Goal: Task Accomplishment & Management: Use online tool/utility

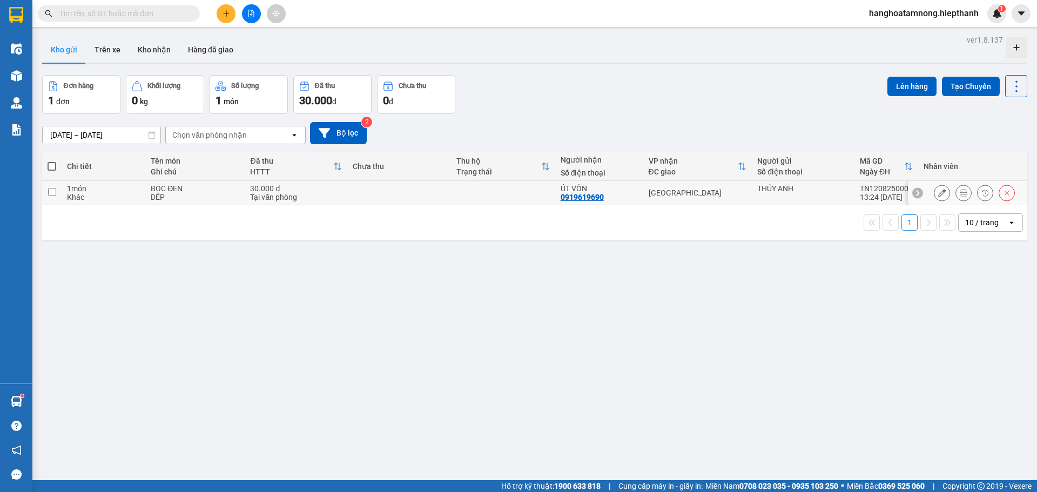
click at [462, 188] on td at bounding box center [503, 193] width 104 height 24
checkbox input "true"
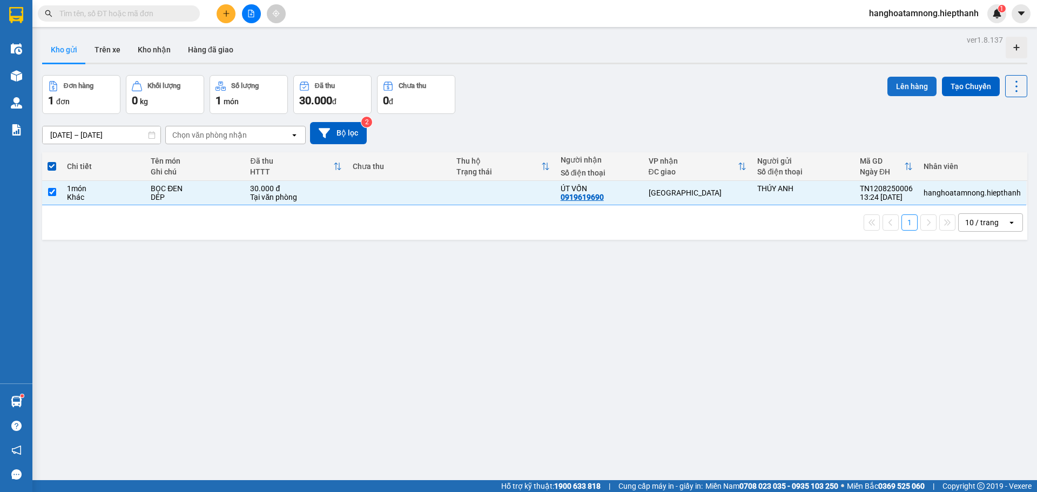
click at [898, 82] on button "Lên hàng" at bounding box center [911, 86] width 49 height 19
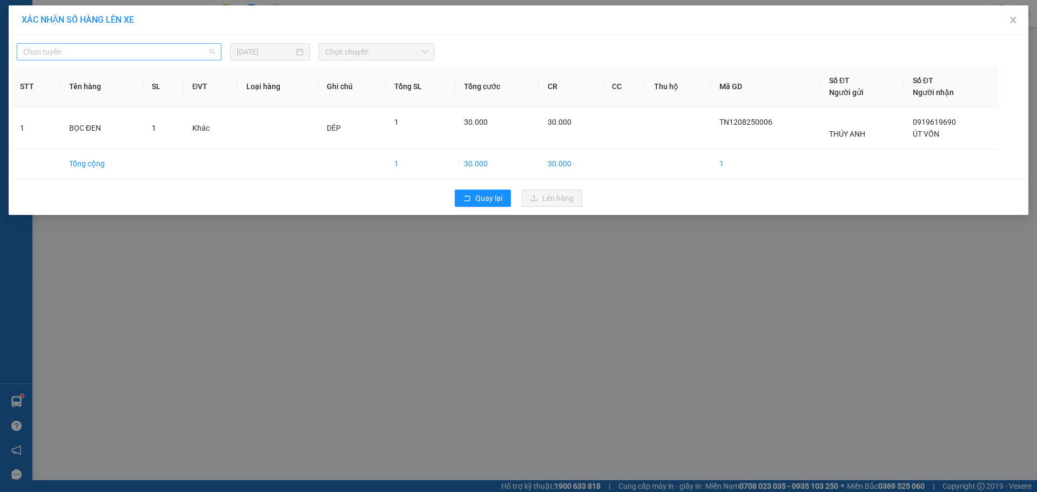
click at [190, 48] on span "Chọn tuyến" at bounding box center [119, 52] width 192 height 16
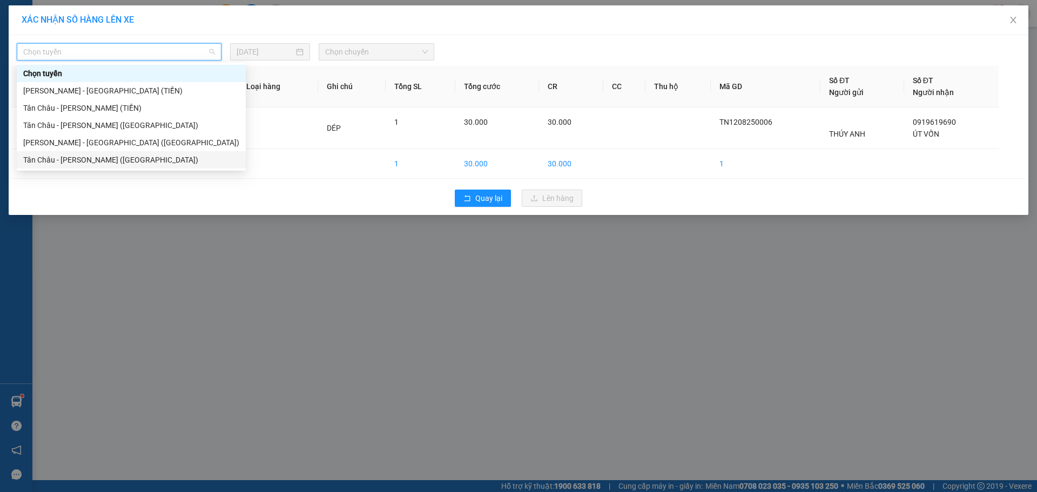
click at [67, 160] on div "Tân Châu - [PERSON_NAME] ([GEOGRAPHIC_DATA])" at bounding box center [131, 160] width 216 height 12
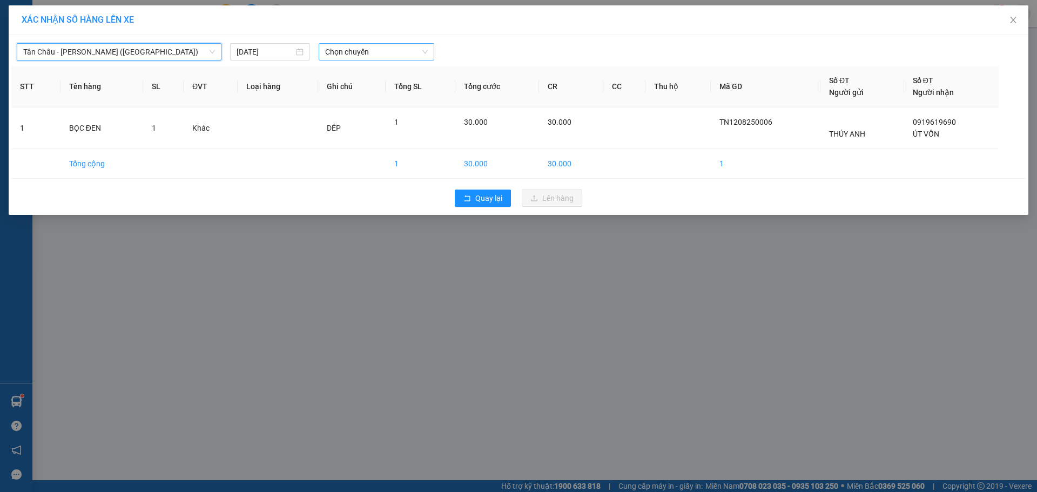
click at [351, 58] on span "Chọn chuyến" at bounding box center [376, 52] width 103 height 16
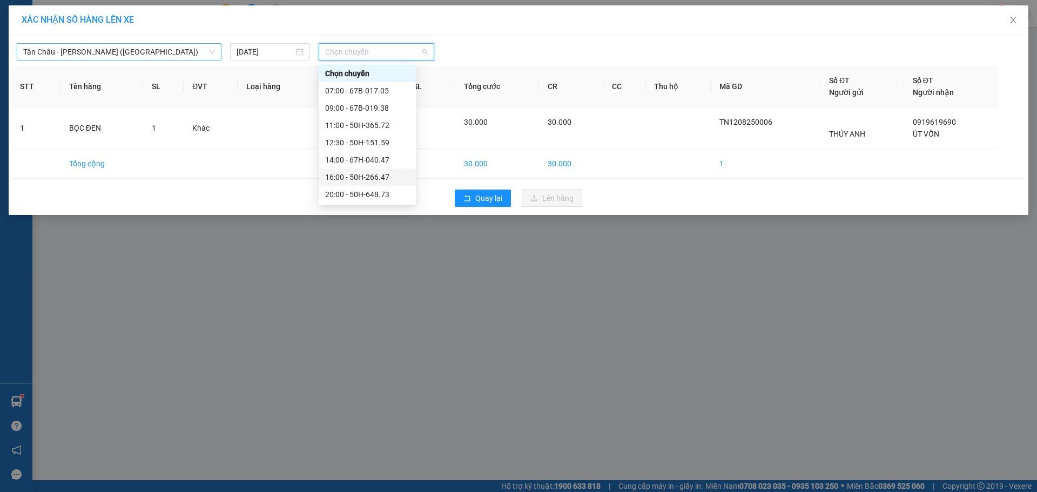
click at [125, 55] on span "Tân Châu - [PERSON_NAME] ([GEOGRAPHIC_DATA])" at bounding box center [119, 52] width 192 height 16
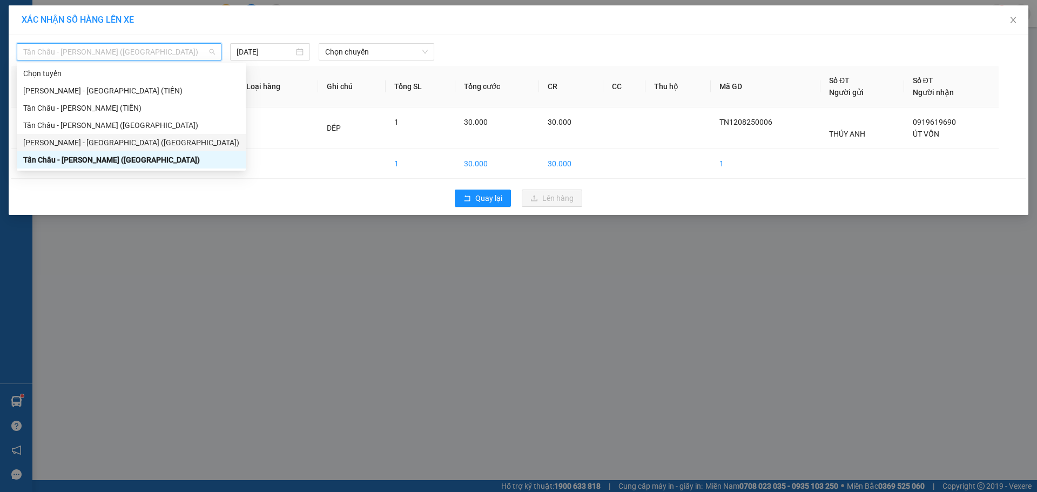
click at [59, 143] on div "[PERSON_NAME] - [GEOGRAPHIC_DATA] ([GEOGRAPHIC_DATA])" at bounding box center [131, 143] width 216 height 12
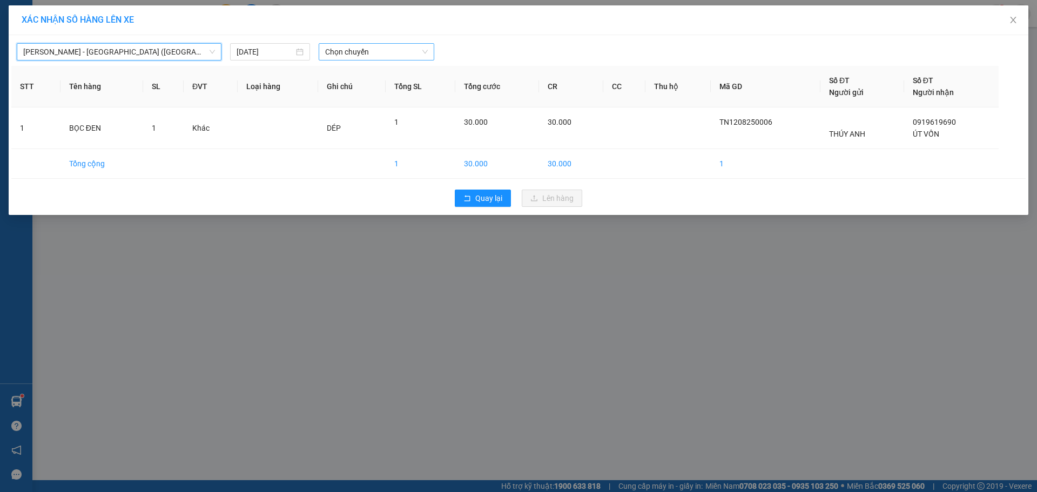
click at [382, 45] on span "Chọn chuyến" at bounding box center [376, 52] width 103 height 16
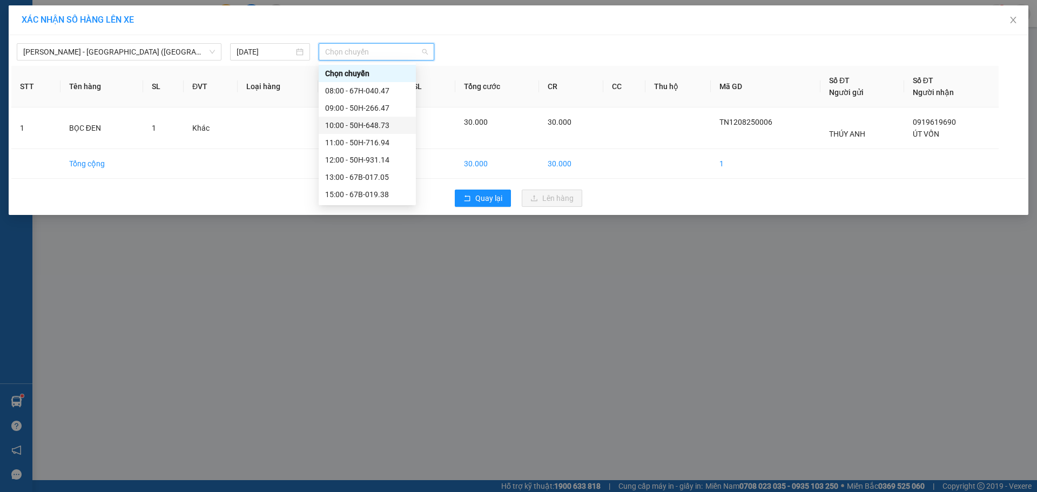
click at [342, 129] on div "10:00 - 50H-648.73" at bounding box center [367, 125] width 84 height 12
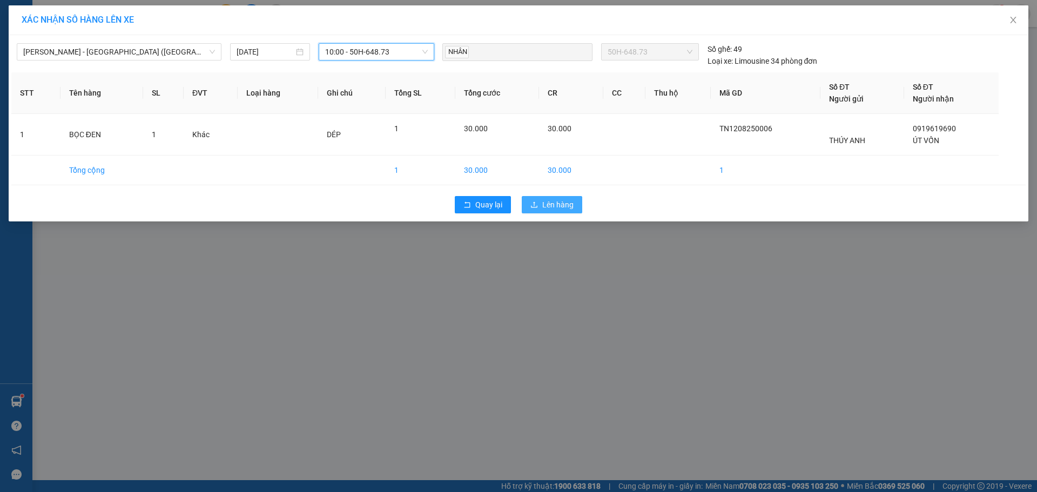
click at [537, 210] on button "Lên hàng" at bounding box center [552, 204] width 60 height 17
